Goal: Information Seeking & Learning: Learn about a topic

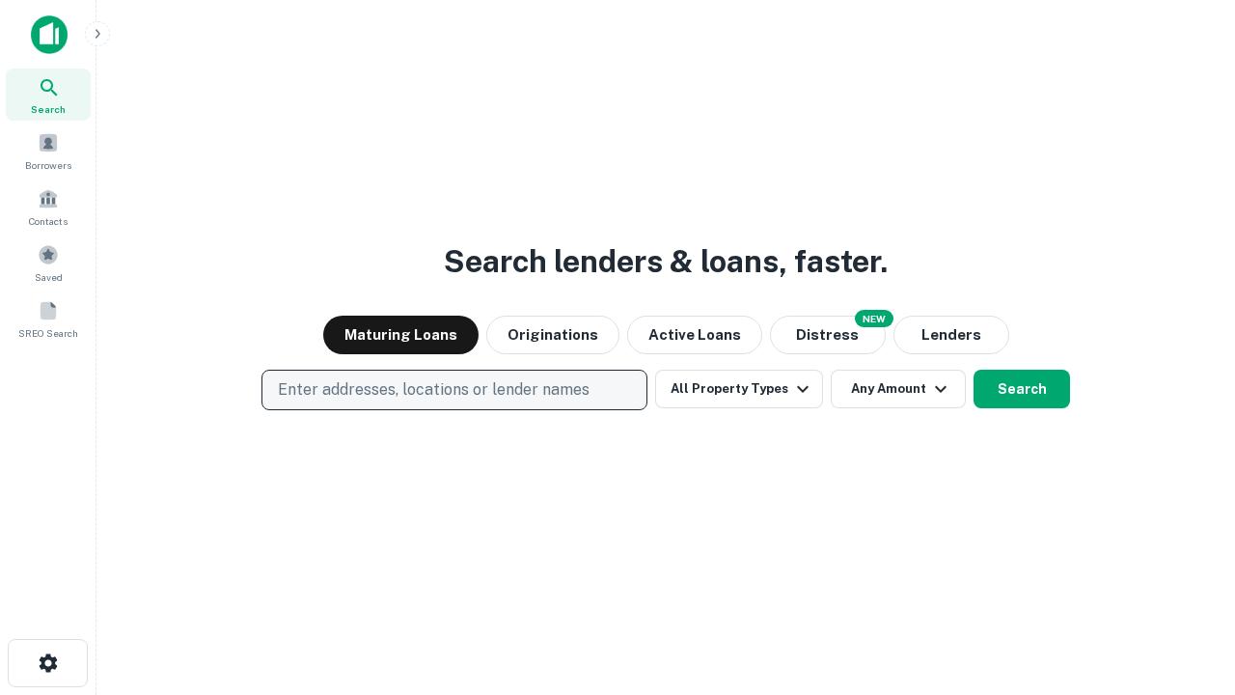
click at [453, 390] on p "Enter addresses, locations or lender names" at bounding box center [434, 389] width 312 height 23
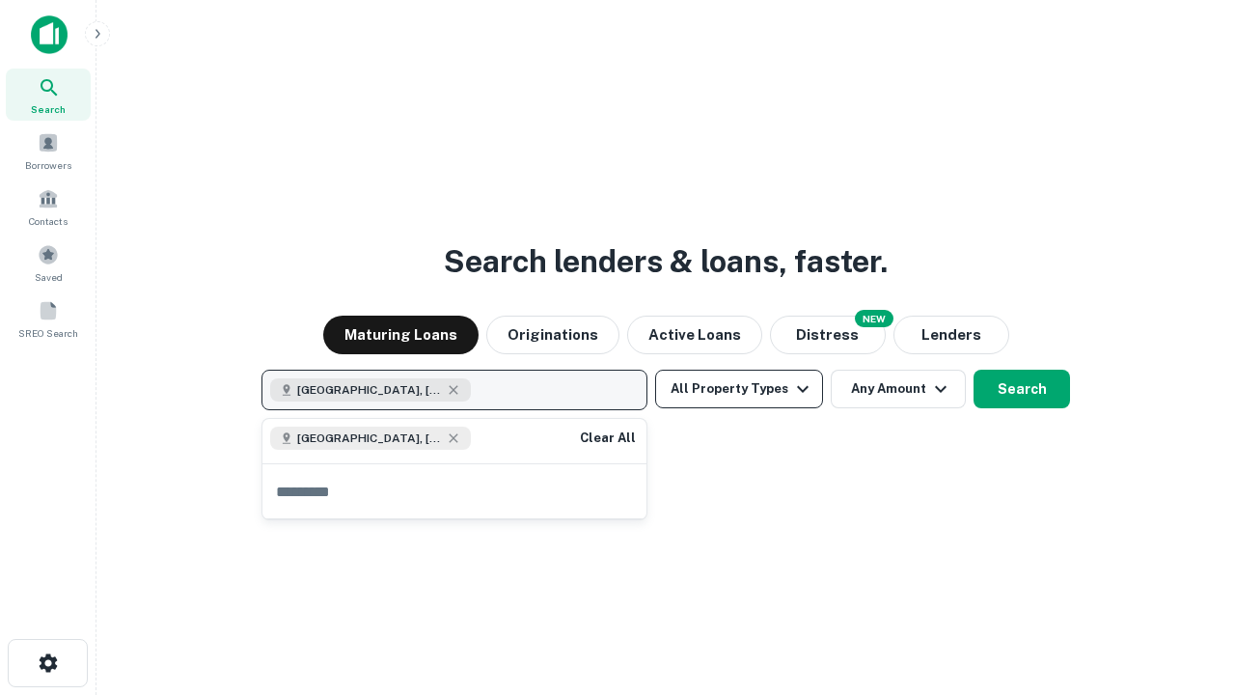
click at [739, 389] on button "All Property Types" at bounding box center [739, 389] width 168 height 39
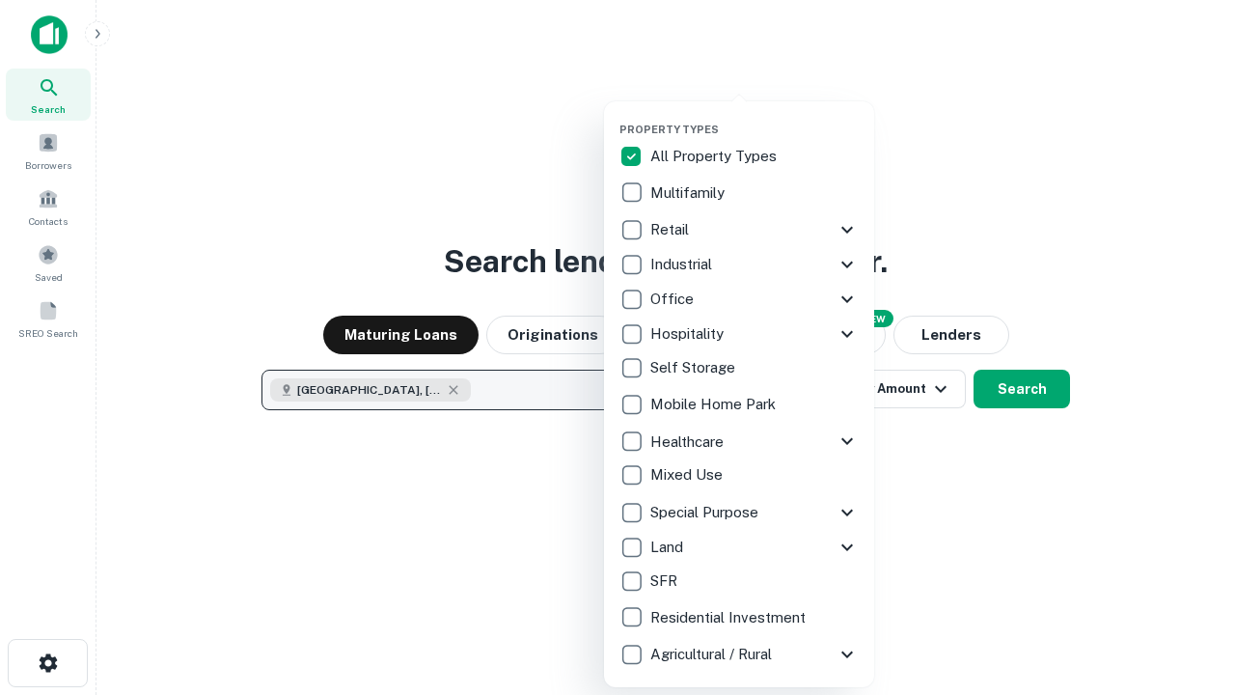
click at [755, 117] on button "button" at bounding box center [754, 117] width 270 height 1
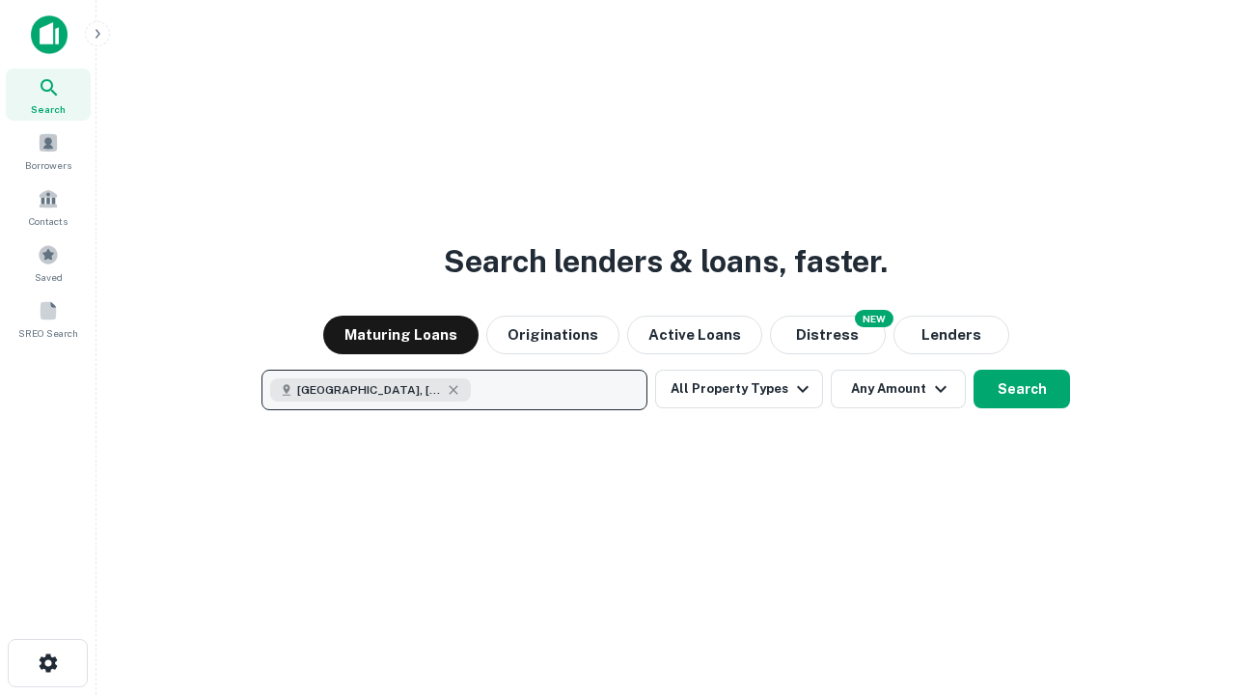
scroll to position [31, 0]
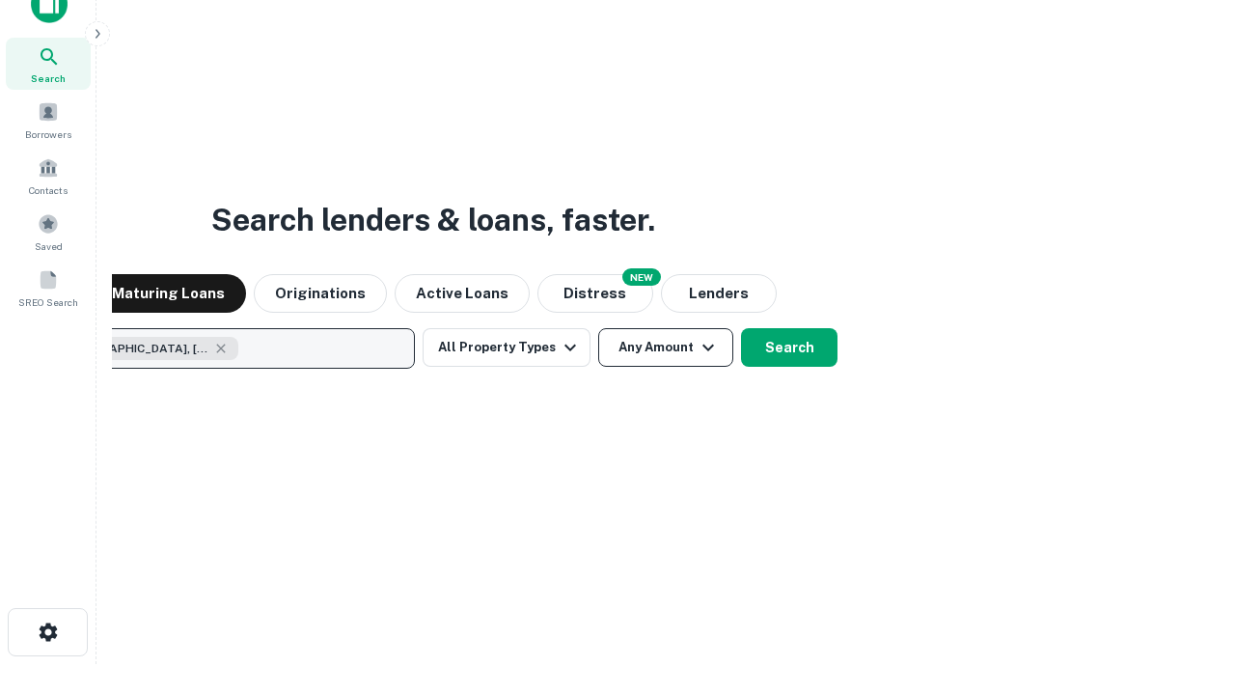
click at [598, 328] on button "Any Amount" at bounding box center [665, 347] width 135 height 39
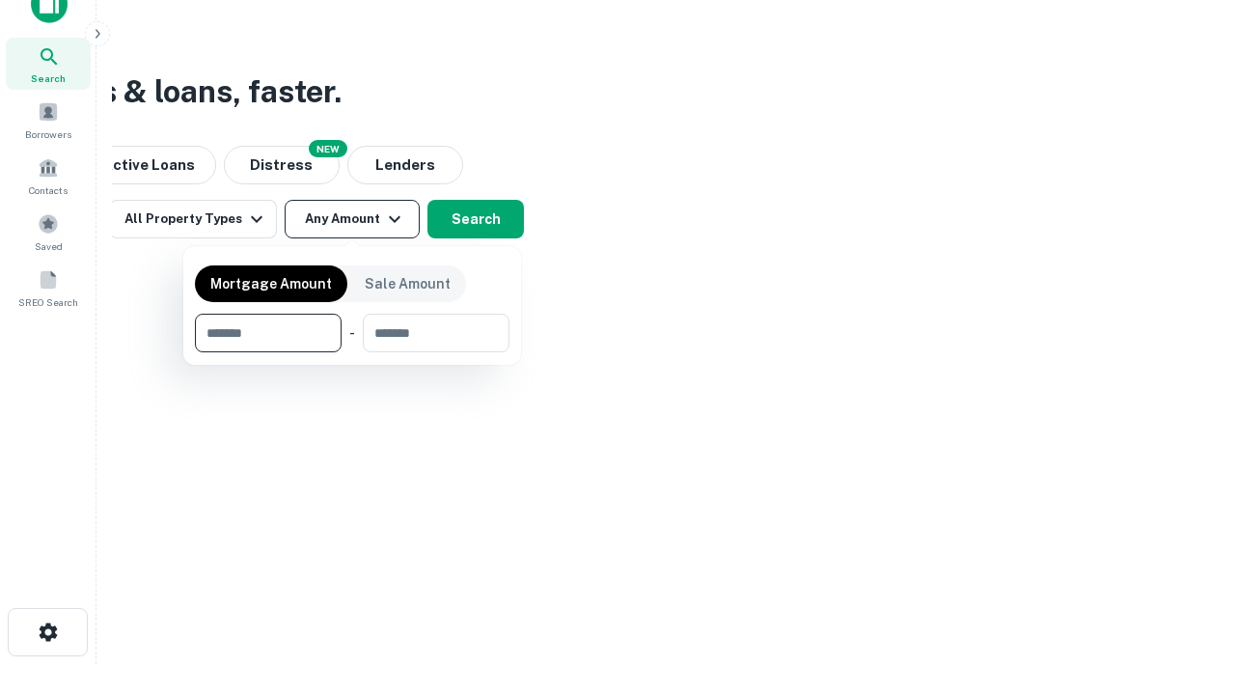
type input "*******"
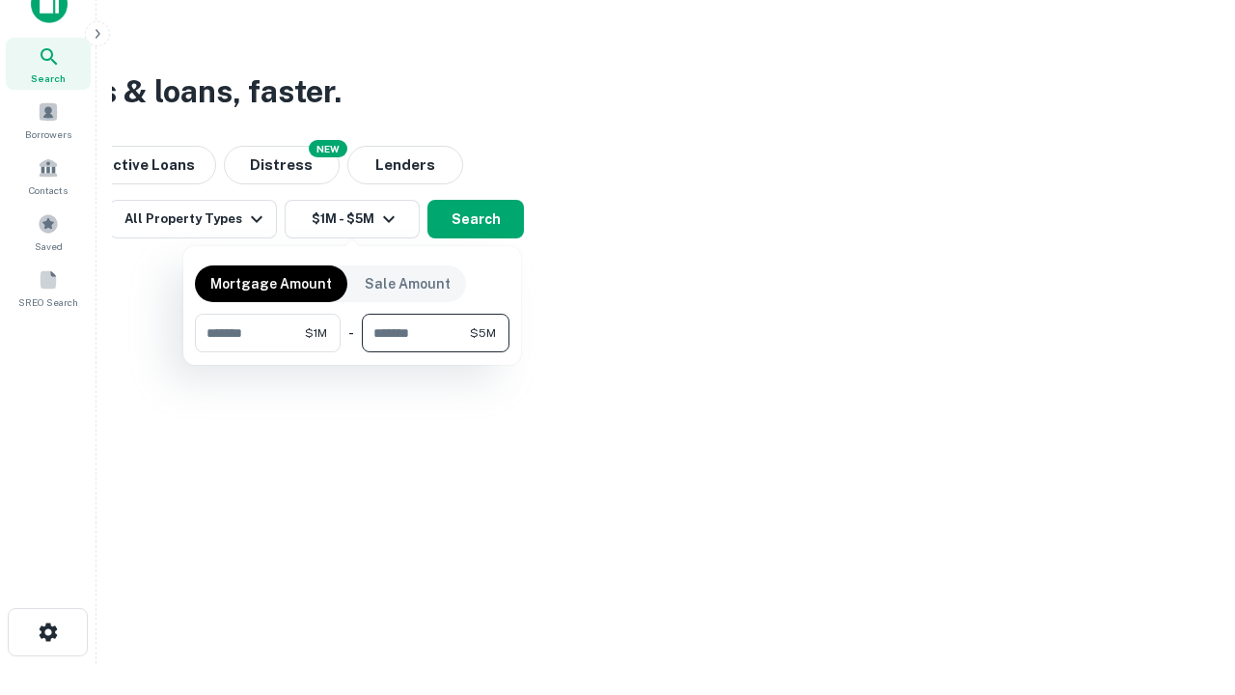
type input "*******"
click at [352, 352] on button "button" at bounding box center [352, 352] width 315 height 1
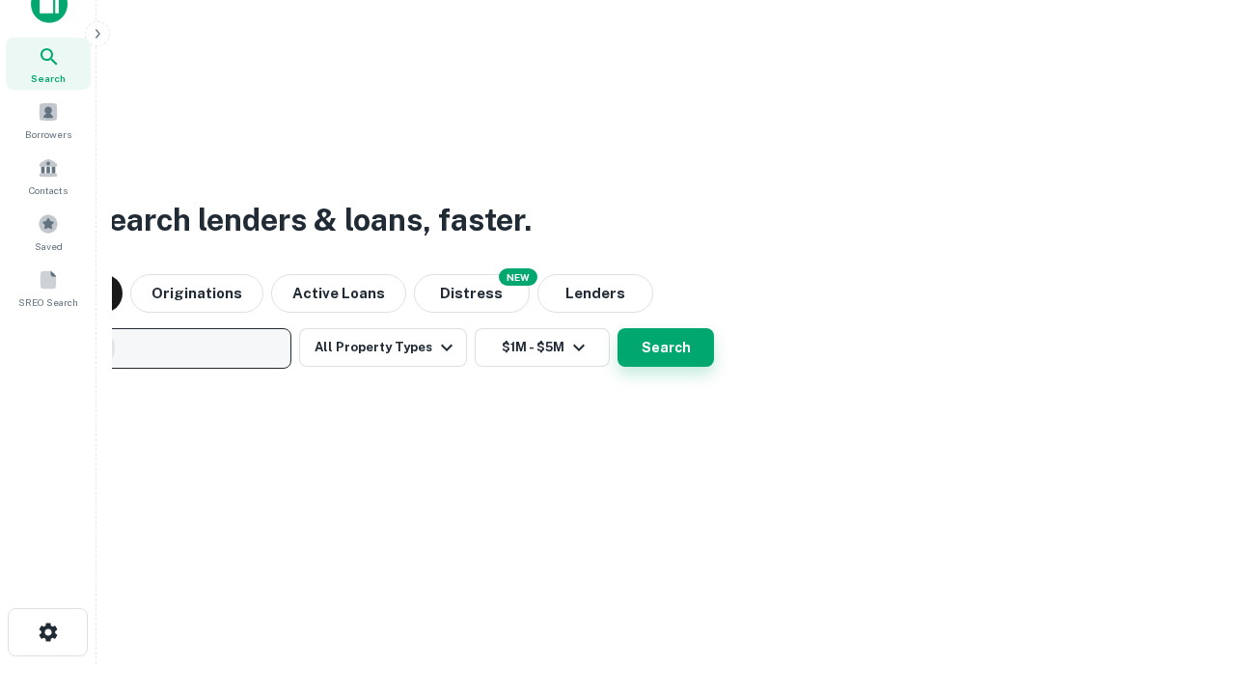
click at [618, 328] on button "Search" at bounding box center [666, 347] width 96 height 39
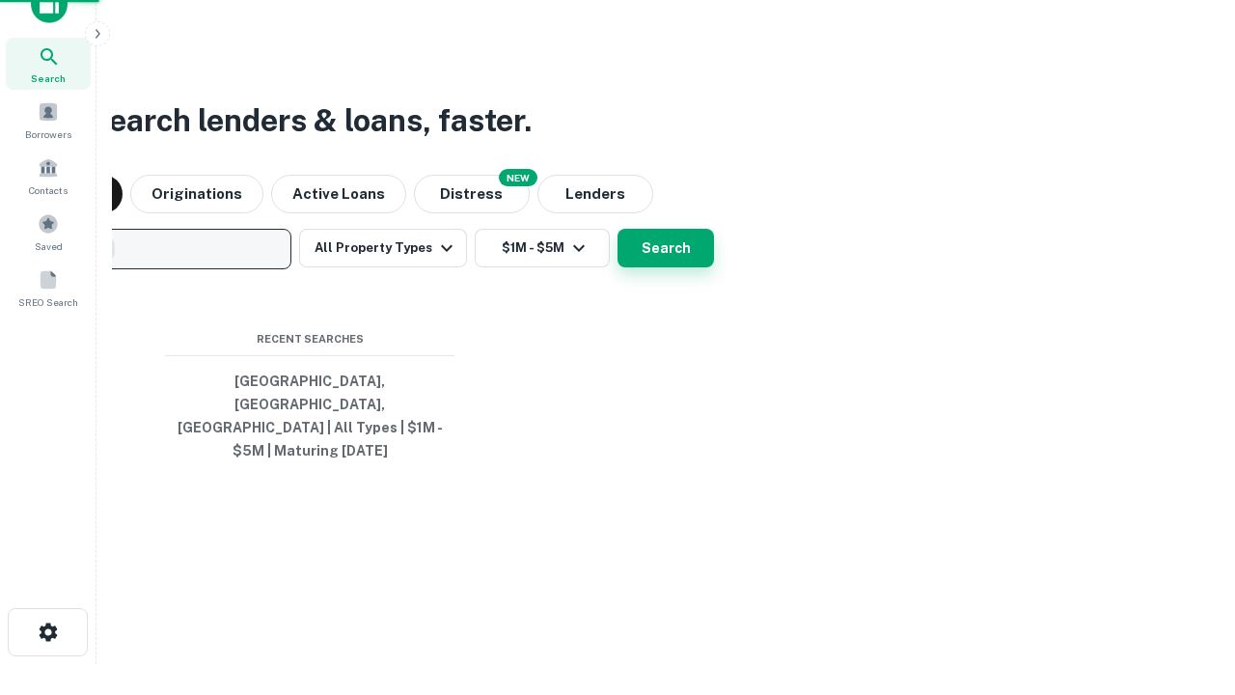
scroll to position [63, 546]
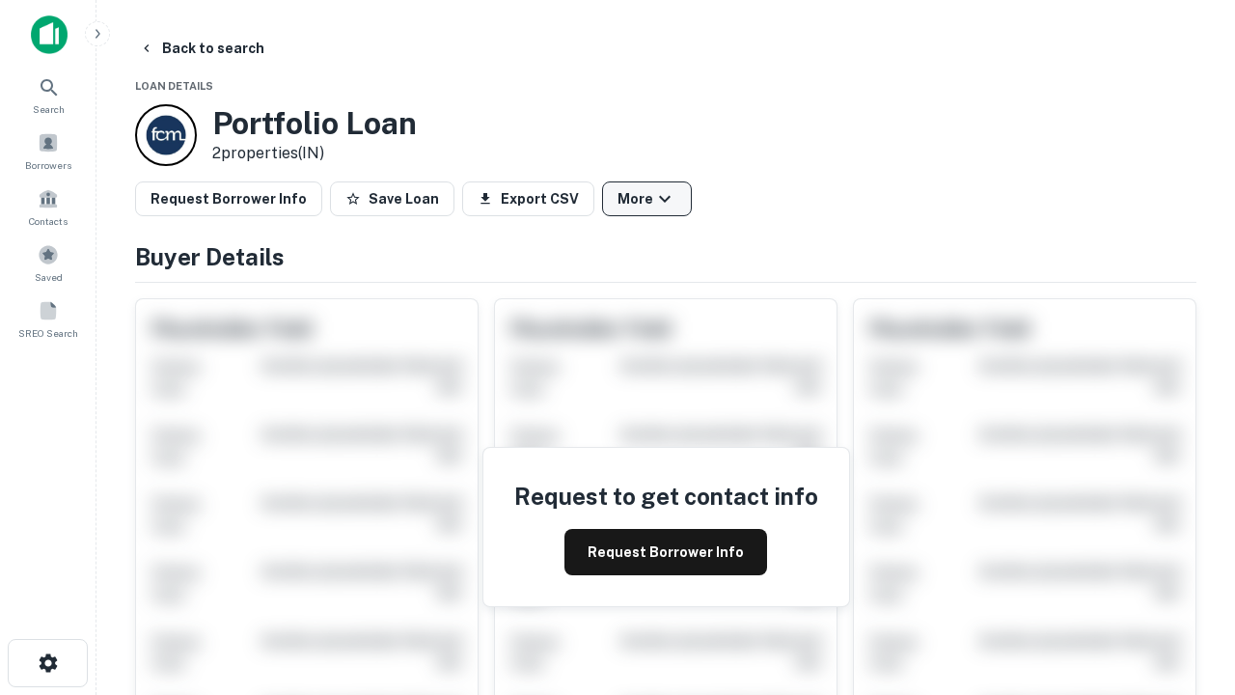
click at [646, 199] on button "More" at bounding box center [647, 198] width 90 height 35
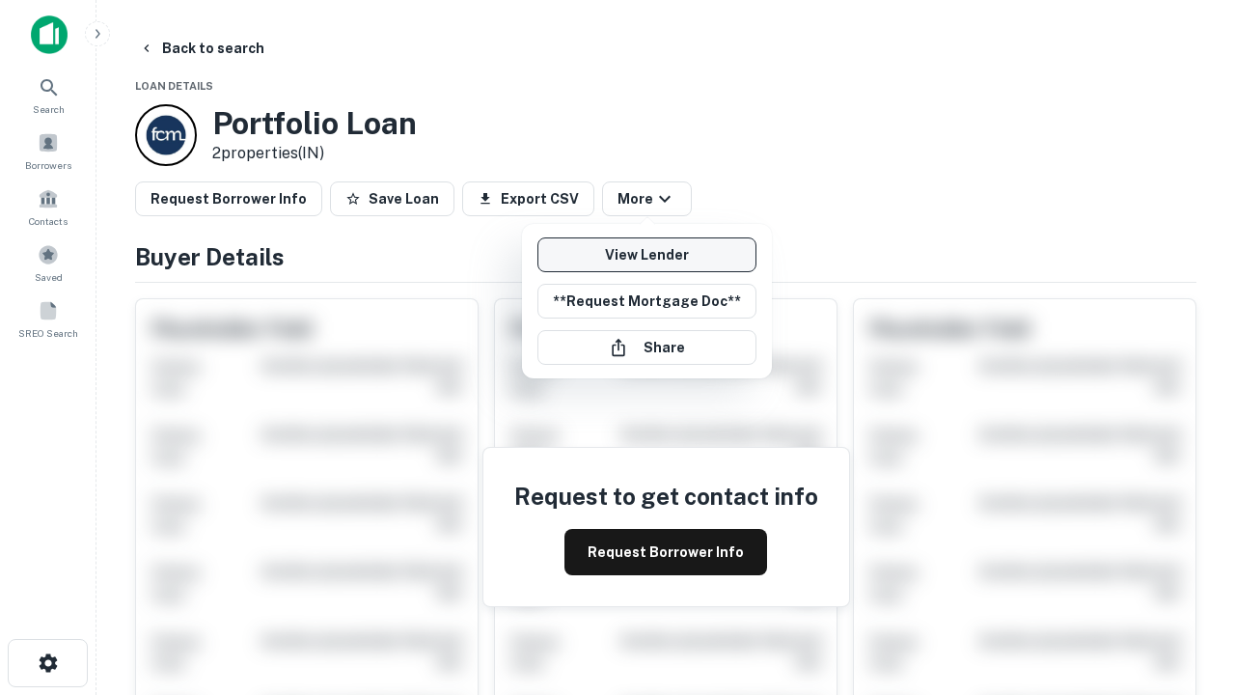
click at [646, 255] on link "View Lender" at bounding box center [646, 254] width 219 height 35
